Goal: Navigation & Orientation: Find specific page/section

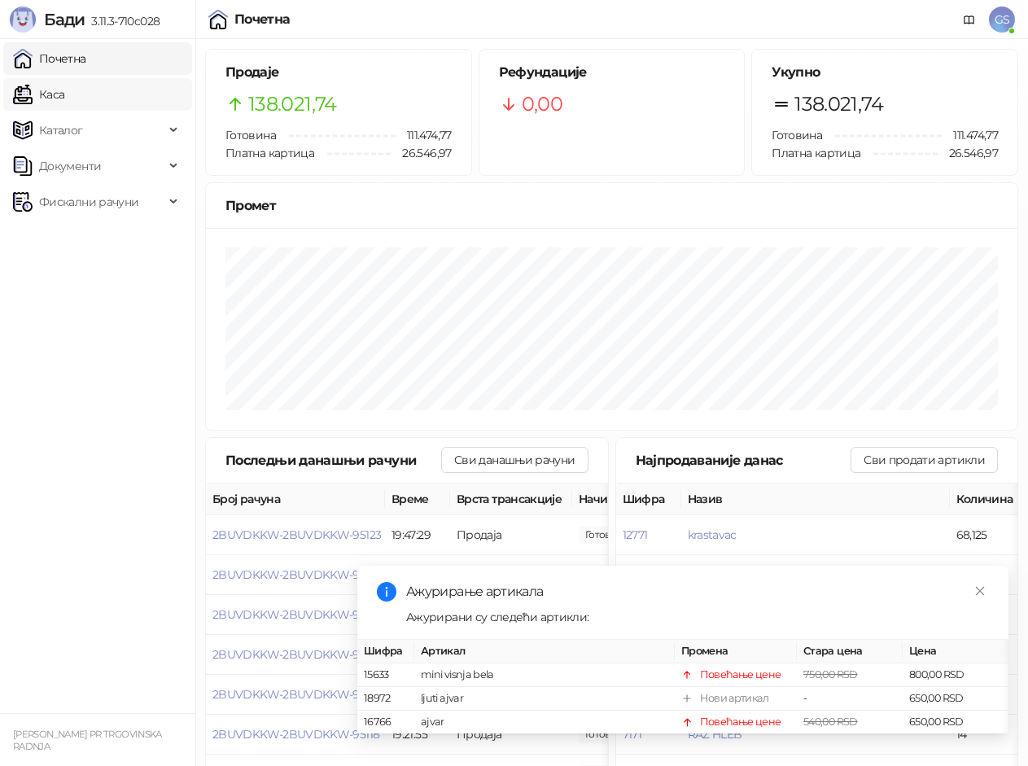
click at [64, 105] on link "Каса" at bounding box center [38, 94] width 51 height 33
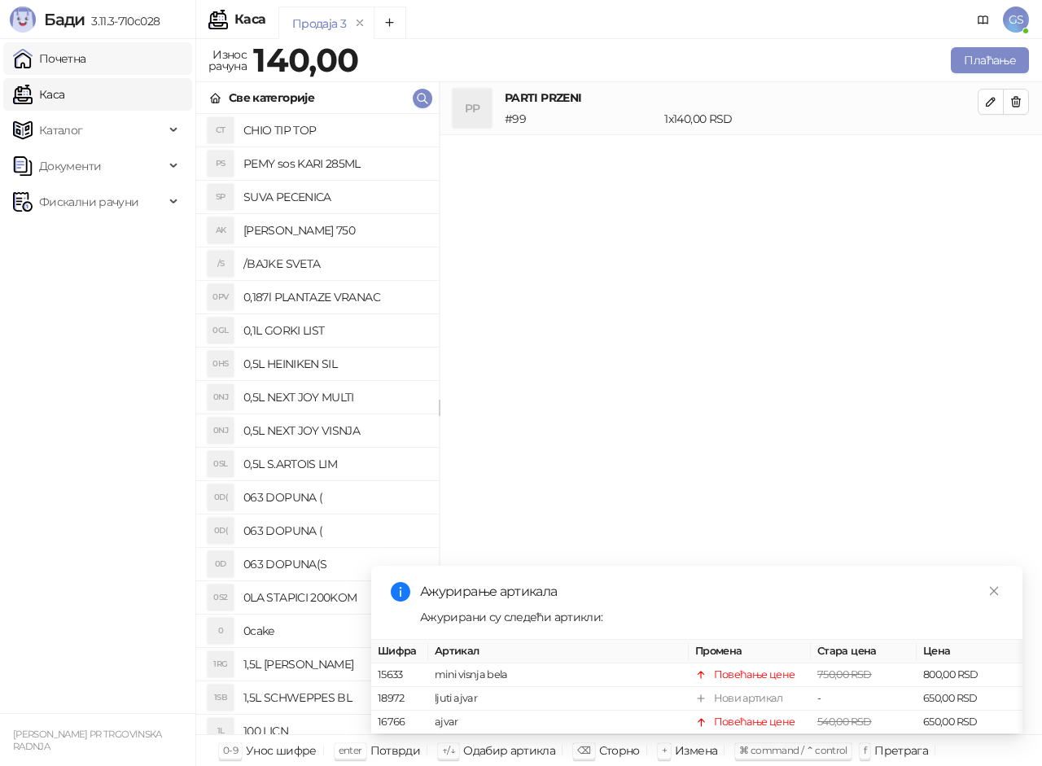
click at [86, 56] on link "Почетна" at bounding box center [49, 58] width 73 height 33
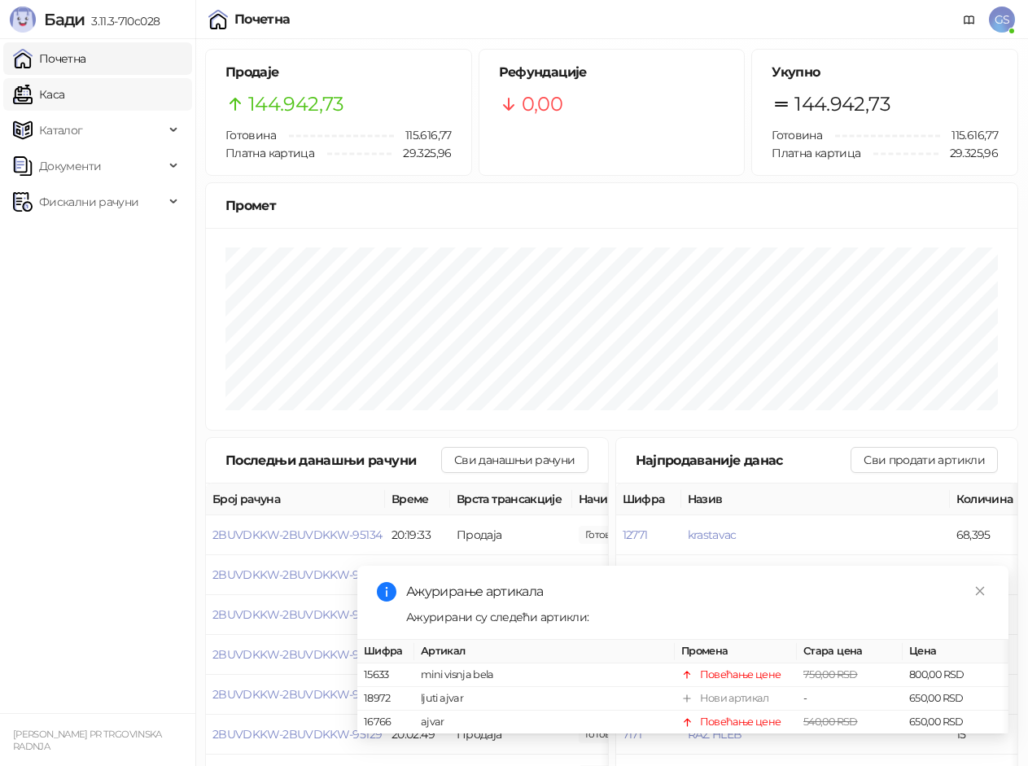
drag, startPoint x: 103, startPoint y: 53, endPoint x: 111, endPoint y: 95, distance: 43.1
click at [86, 54] on link "Почетна" at bounding box center [49, 58] width 73 height 33
click at [64, 96] on link "Каса" at bounding box center [38, 94] width 51 height 33
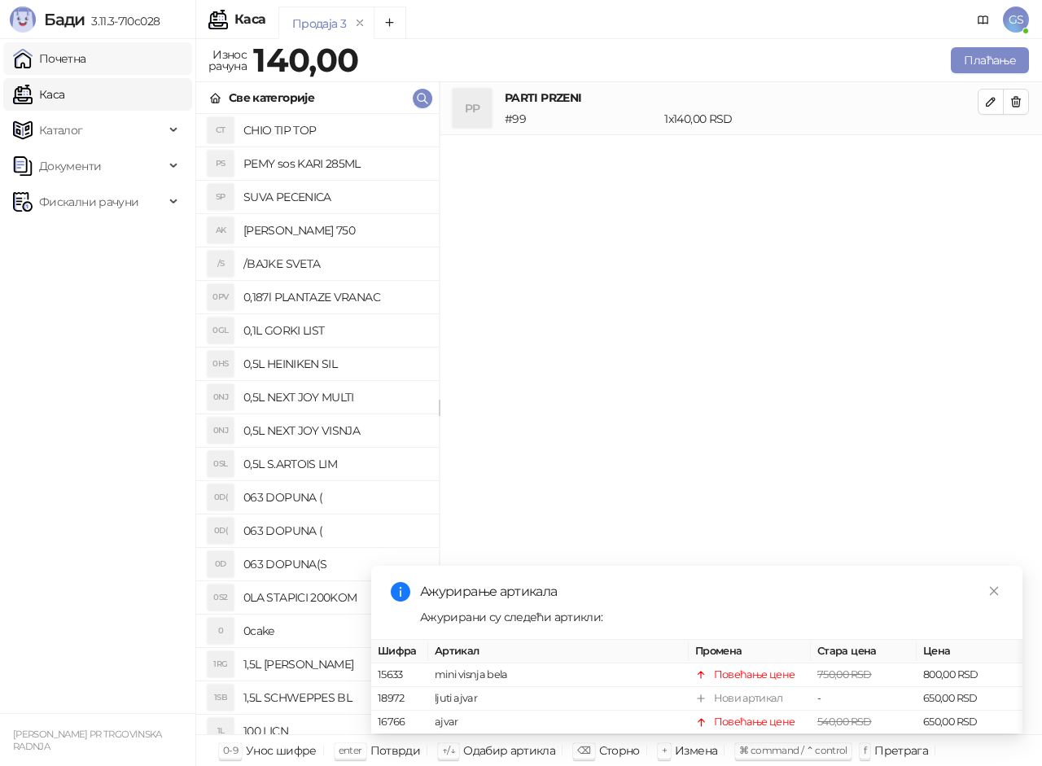
click at [86, 62] on link "Почетна" at bounding box center [49, 58] width 73 height 33
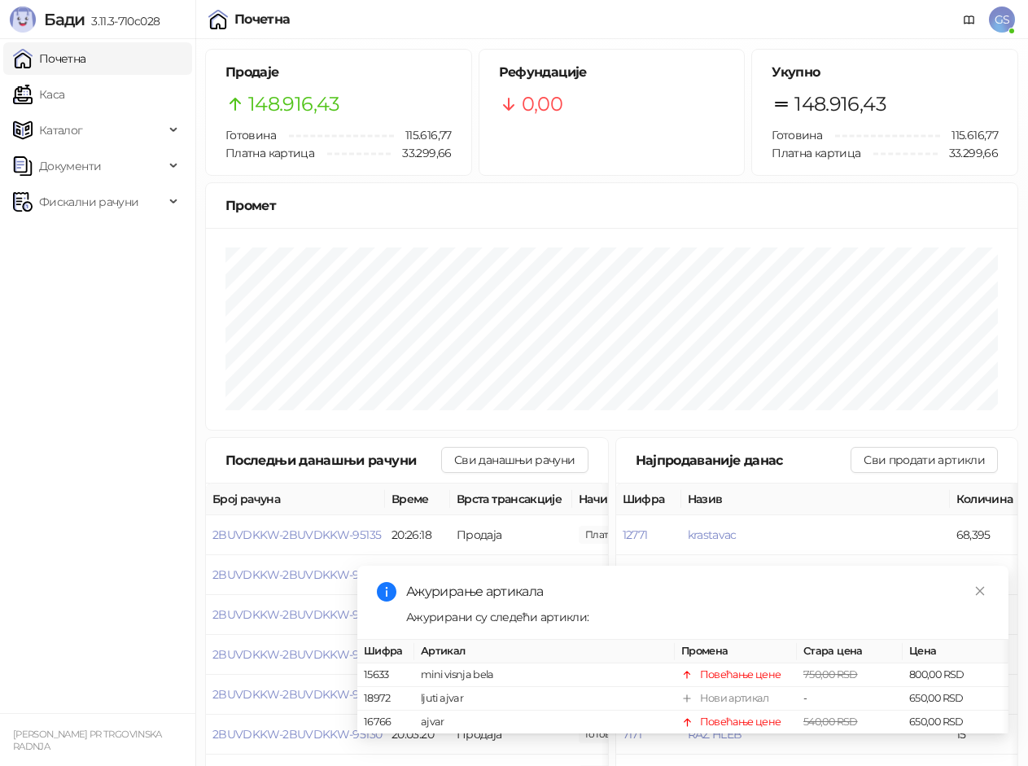
drag, startPoint x: 88, startPoint y: 93, endPoint x: 104, endPoint y: 68, distance: 30.0
click at [64, 90] on link "Каса" at bounding box center [38, 94] width 51 height 33
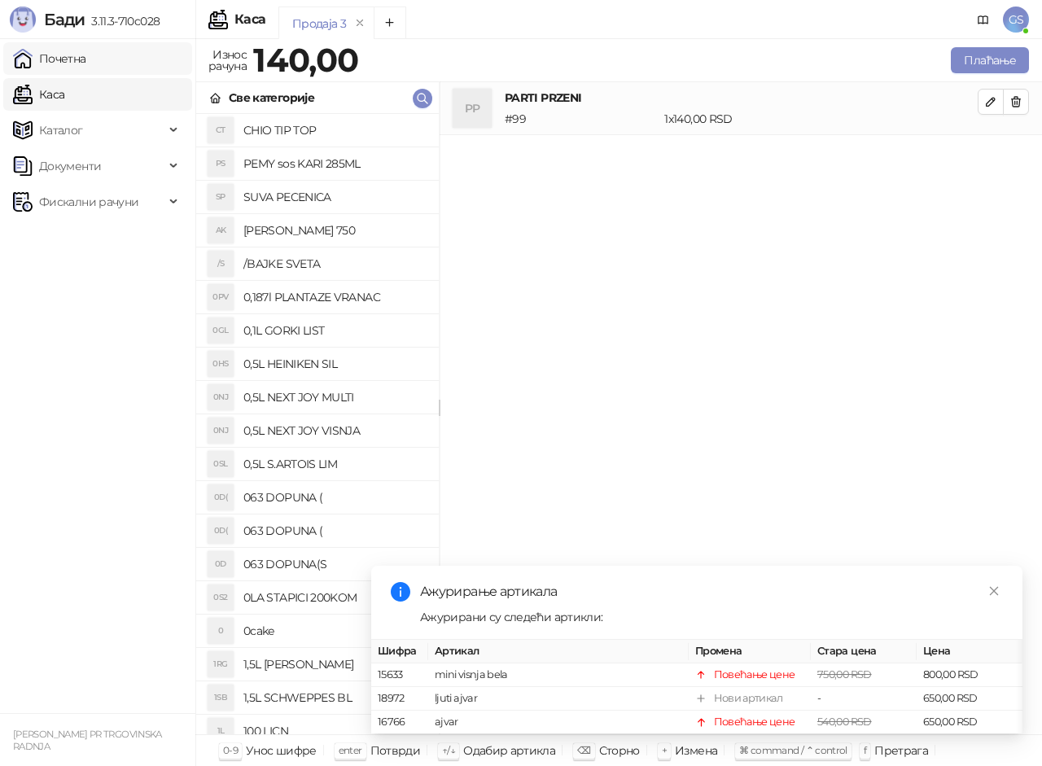
click at [86, 62] on link "Почетна" at bounding box center [49, 58] width 73 height 33
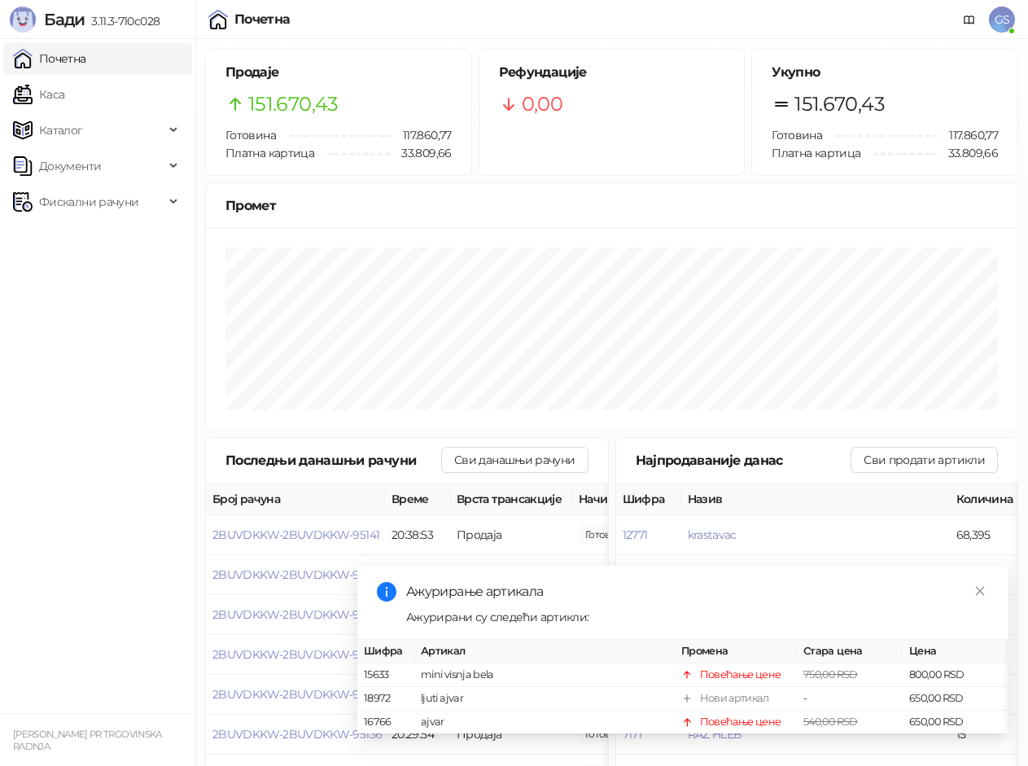
click at [68, 58] on link "Почетна" at bounding box center [49, 58] width 73 height 33
click at [64, 96] on link "Каса" at bounding box center [38, 94] width 51 height 33
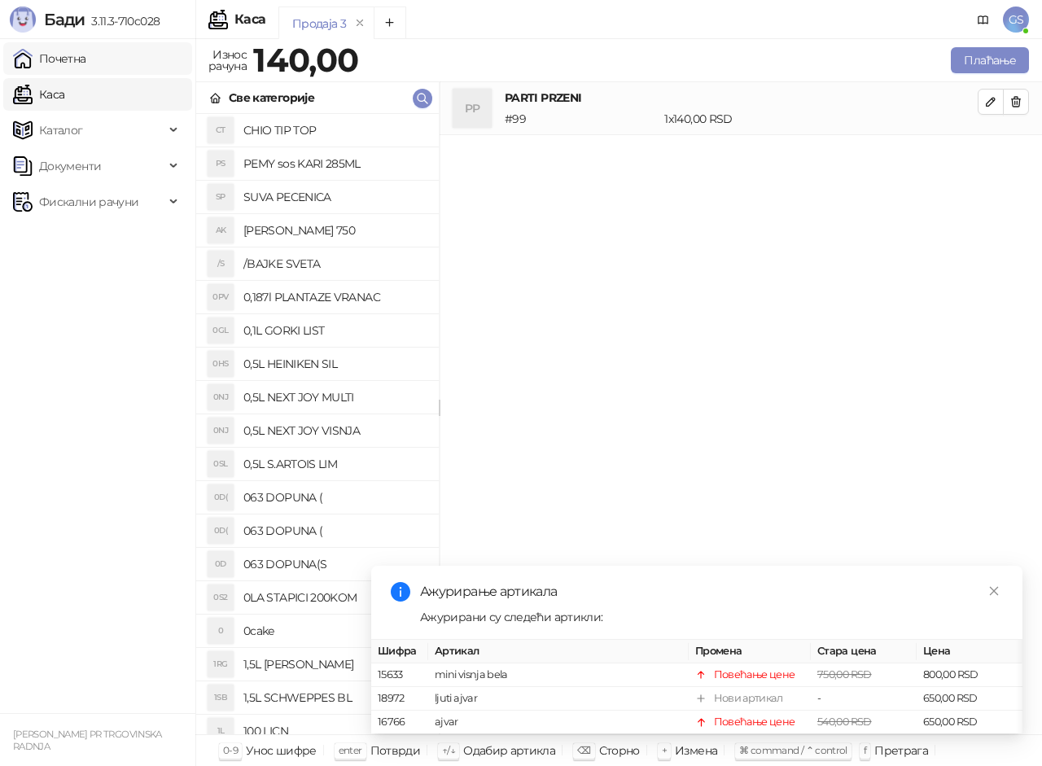
click at [86, 59] on link "Почетна" at bounding box center [49, 58] width 73 height 33
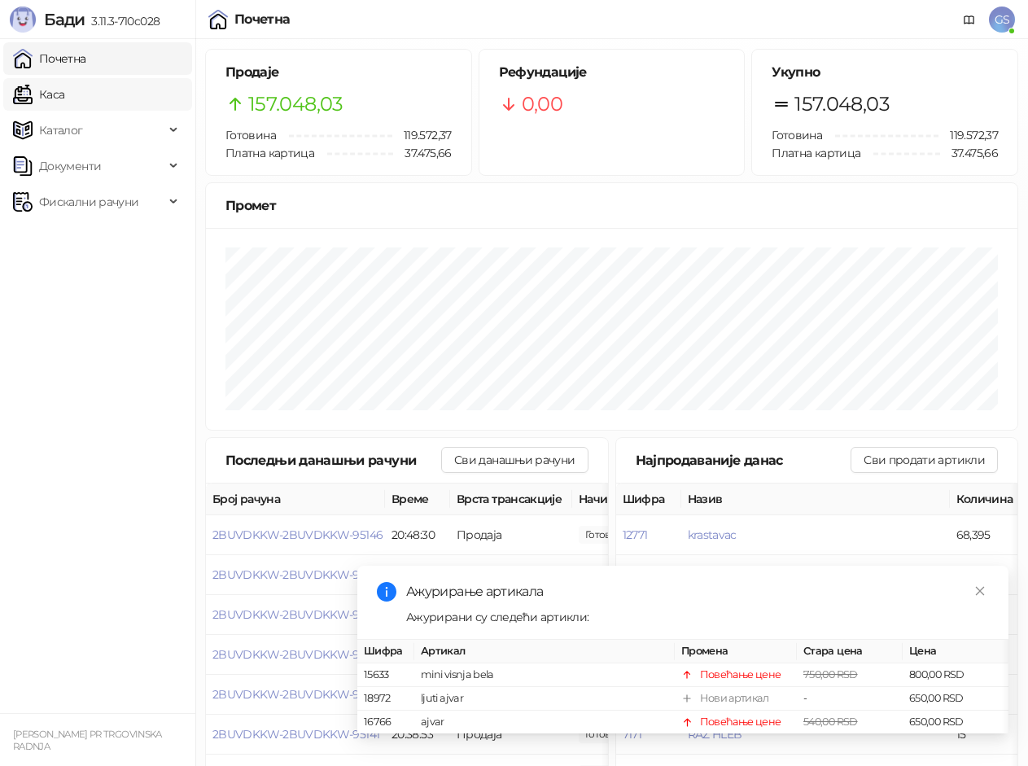
click at [64, 93] on link "Каса" at bounding box center [38, 94] width 51 height 33
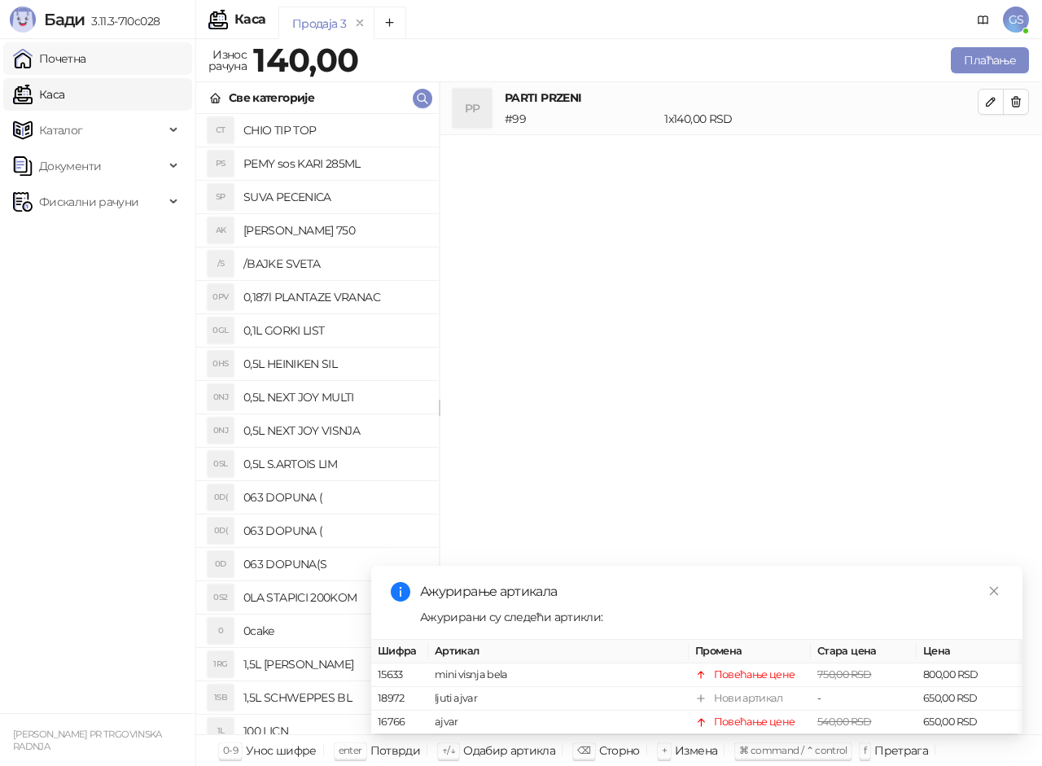
click at [86, 59] on link "Почетна" at bounding box center [49, 58] width 73 height 33
